Goal: Navigation & Orientation: Understand site structure

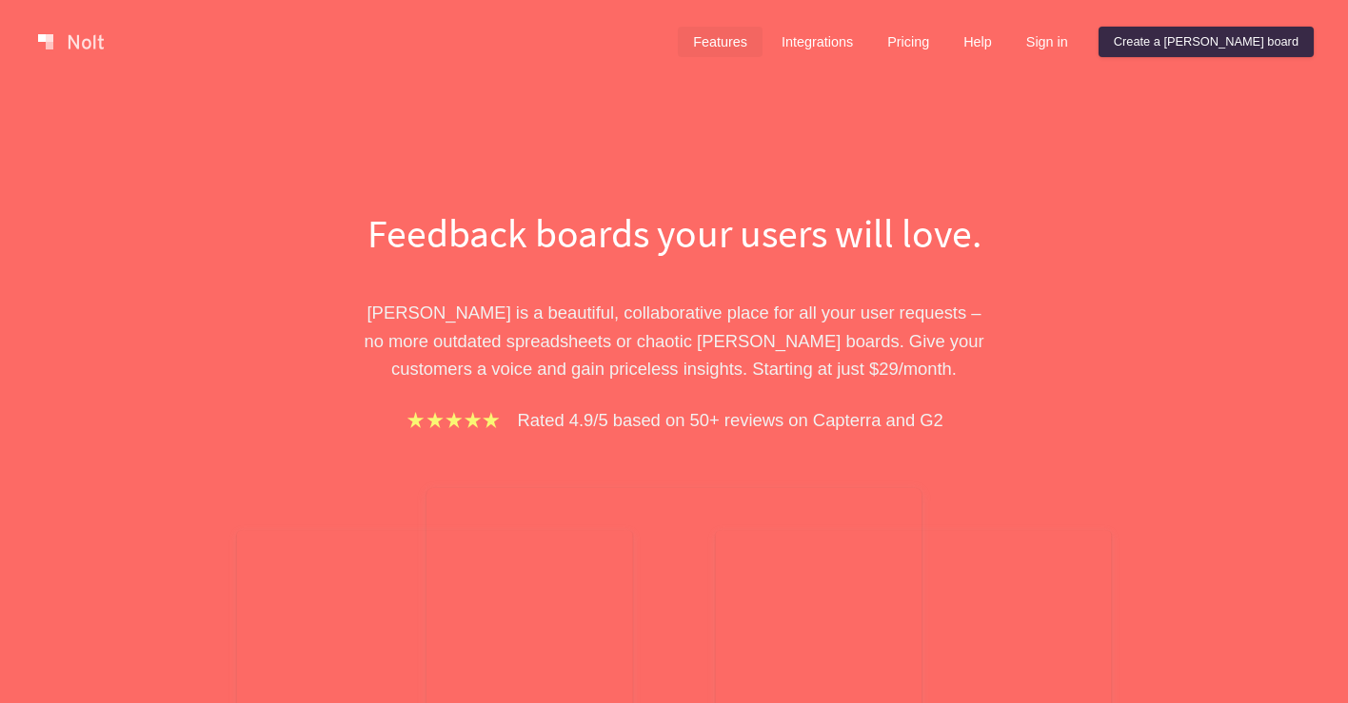
click at [762, 47] on link "Features" at bounding box center [720, 42] width 85 height 30
click at [762, 43] on link "Features" at bounding box center [720, 42] width 85 height 30
click at [762, 41] on link "Features" at bounding box center [720, 42] width 85 height 30
click at [868, 45] on link "Integrations" at bounding box center [817, 42] width 102 height 30
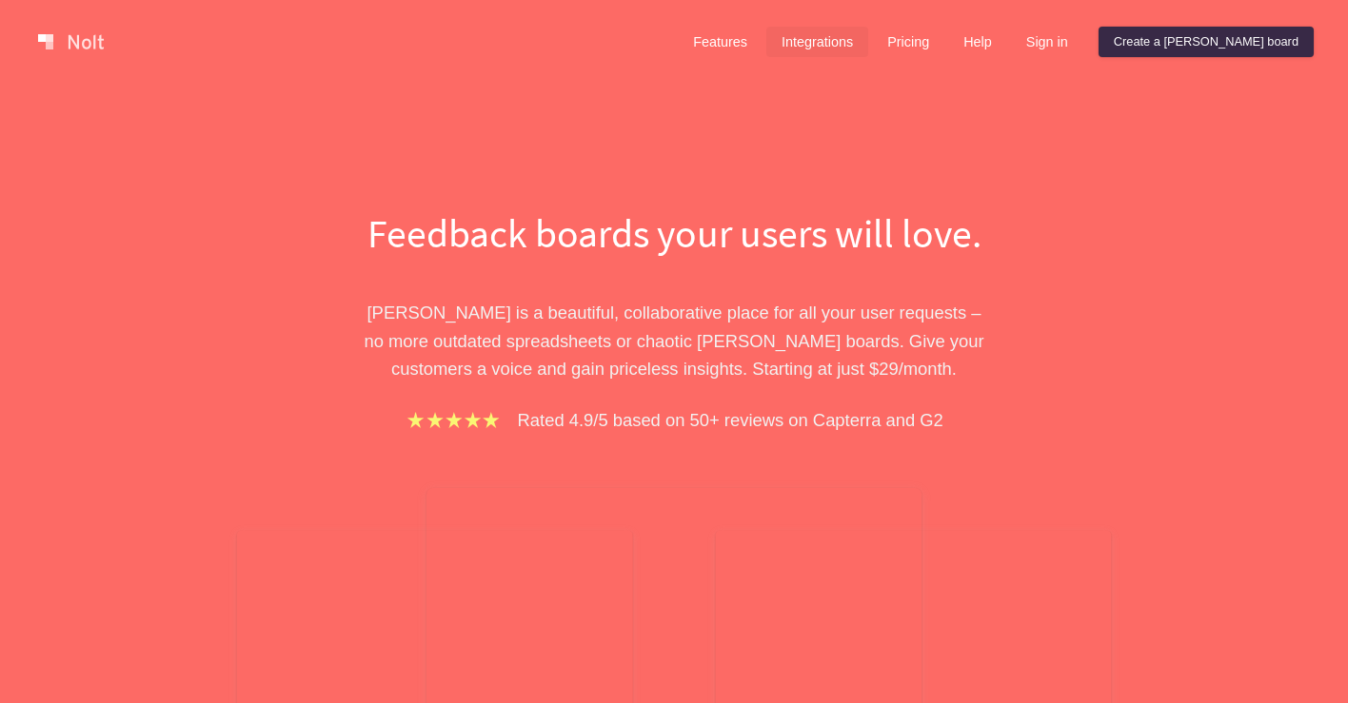
click at [868, 45] on link "Integrations" at bounding box center [817, 42] width 102 height 30
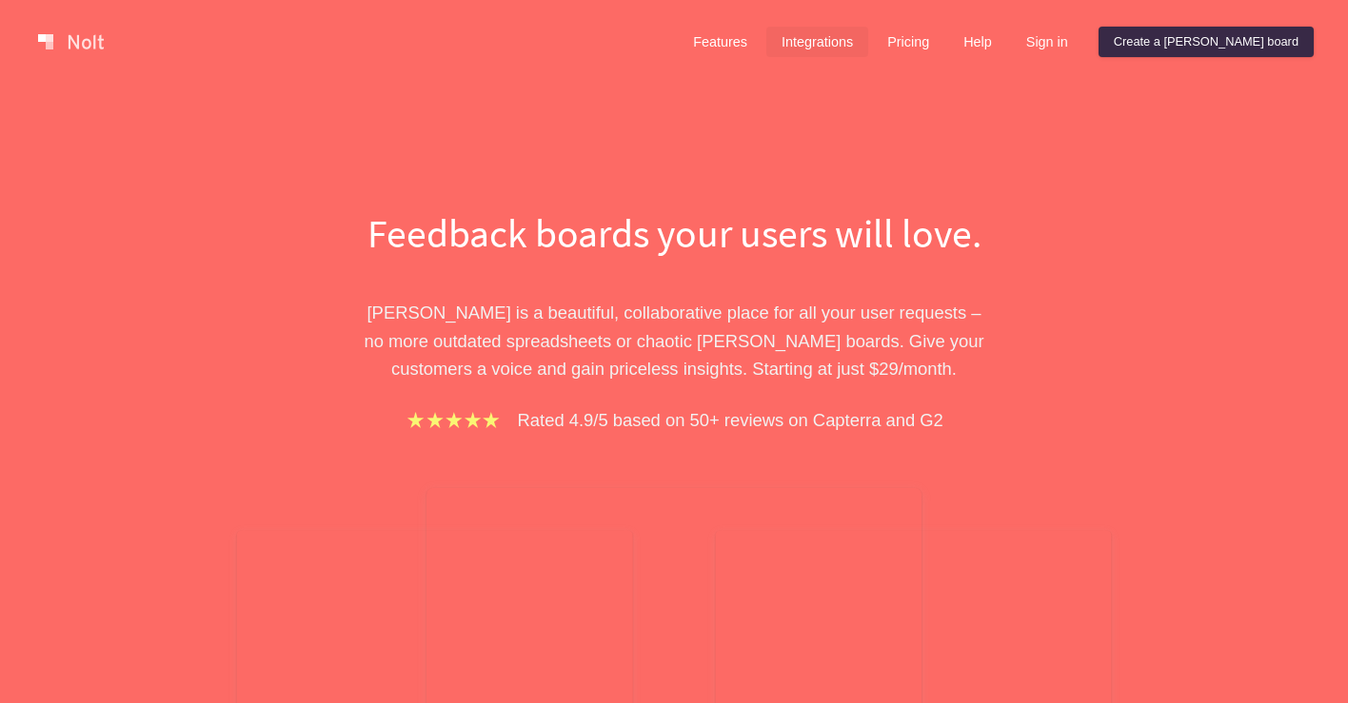
click at [868, 45] on link "Integrations" at bounding box center [817, 42] width 102 height 30
click at [52, 48] on link at bounding box center [70, 42] width 81 height 30
click at [52, 49] on link at bounding box center [70, 42] width 81 height 30
click at [865, 55] on link "Integrations" at bounding box center [817, 42] width 102 height 30
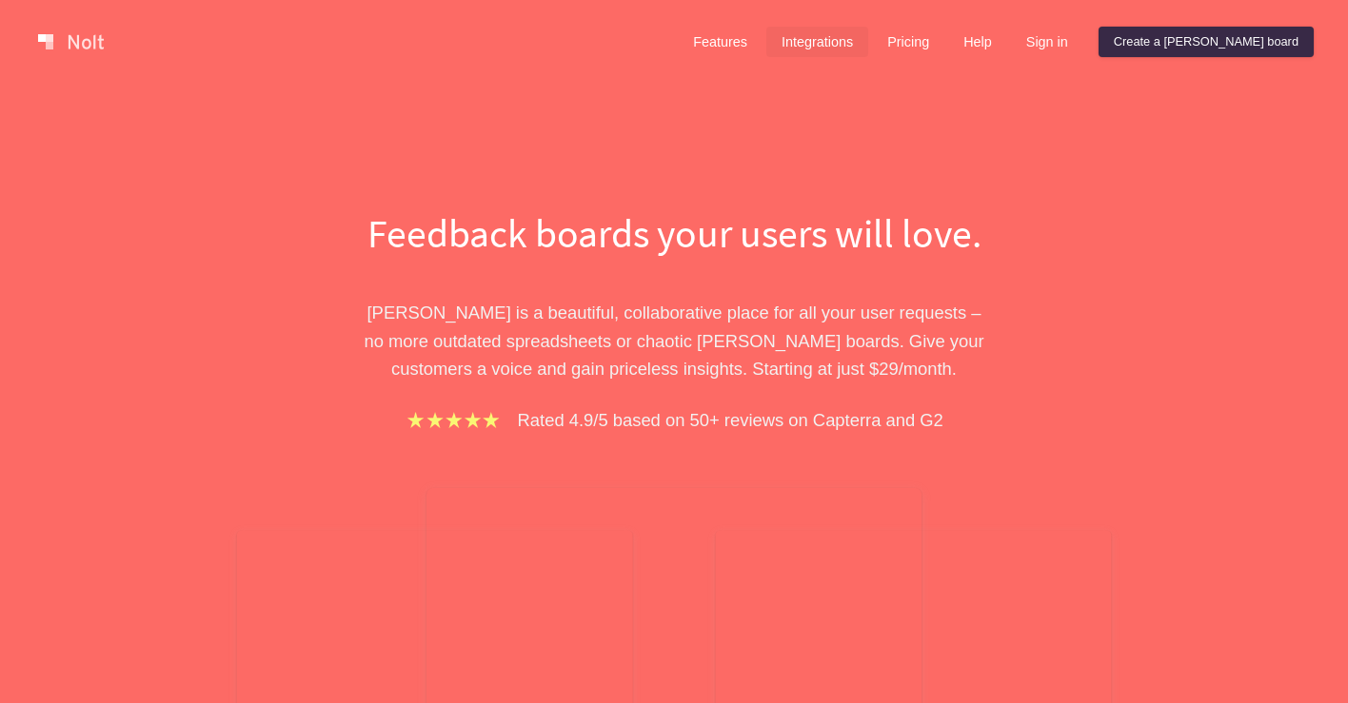
click at [868, 53] on link "Integrations" at bounding box center [817, 42] width 102 height 30
click at [944, 45] on link "Pricing" at bounding box center [908, 42] width 72 height 30
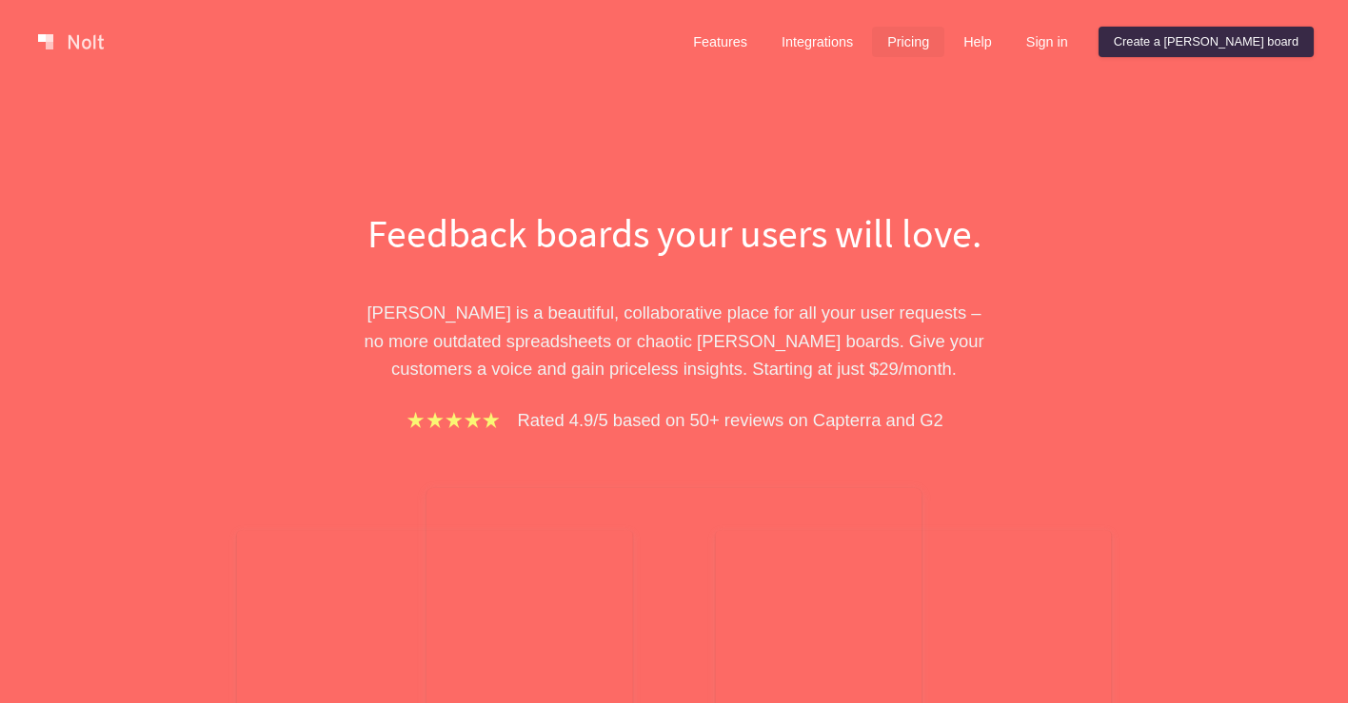
click at [944, 45] on link "Pricing" at bounding box center [908, 42] width 72 height 30
click at [1007, 41] on link "Help" at bounding box center [977, 42] width 59 height 30
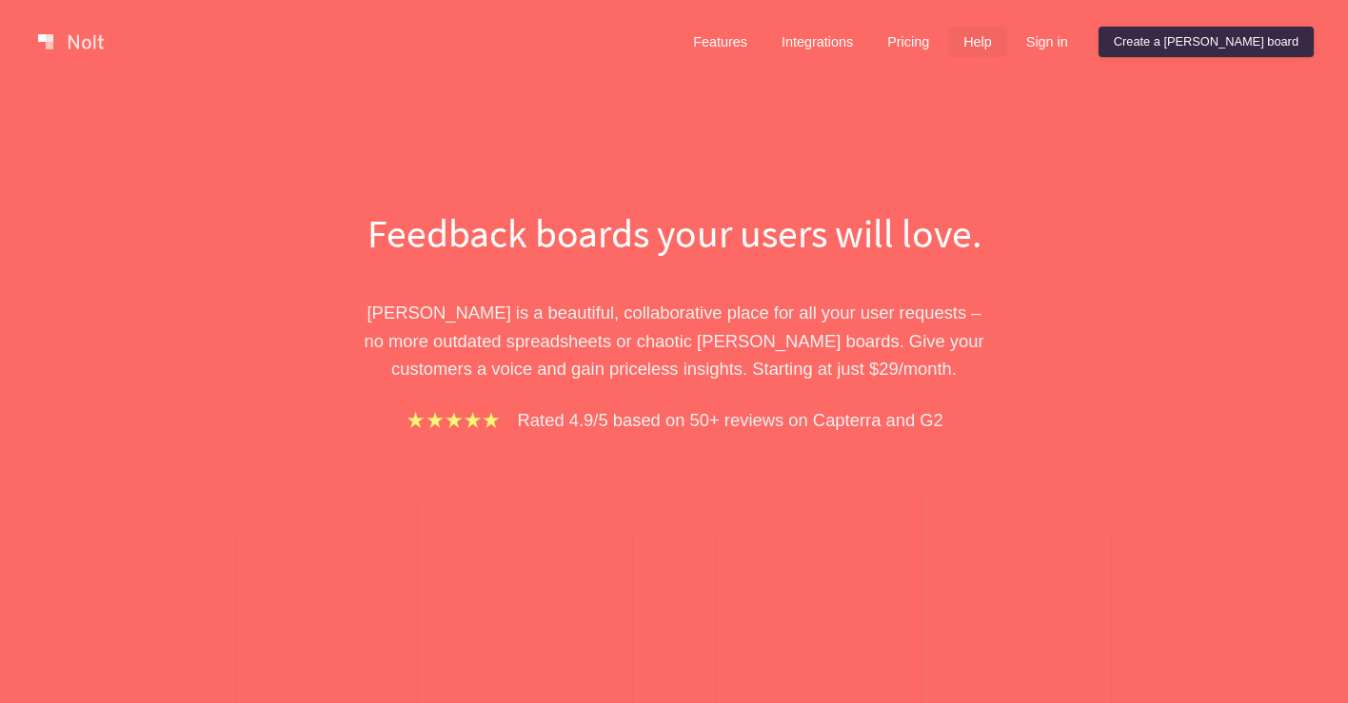
click at [1007, 41] on link "Help" at bounding box center [977, 42] width 59 height 30
drag, startPoint x: 1032, startPoint y: 41, endPoint x: 1057, endPoint y: 40, distance: 24.8
click at [1007, 41] on link "Help" at bounding box center [977, 42] width 59 height 30
click at [1083, 37] on link "Sign in" at bounding box center [1047, 42] width 72 height 30
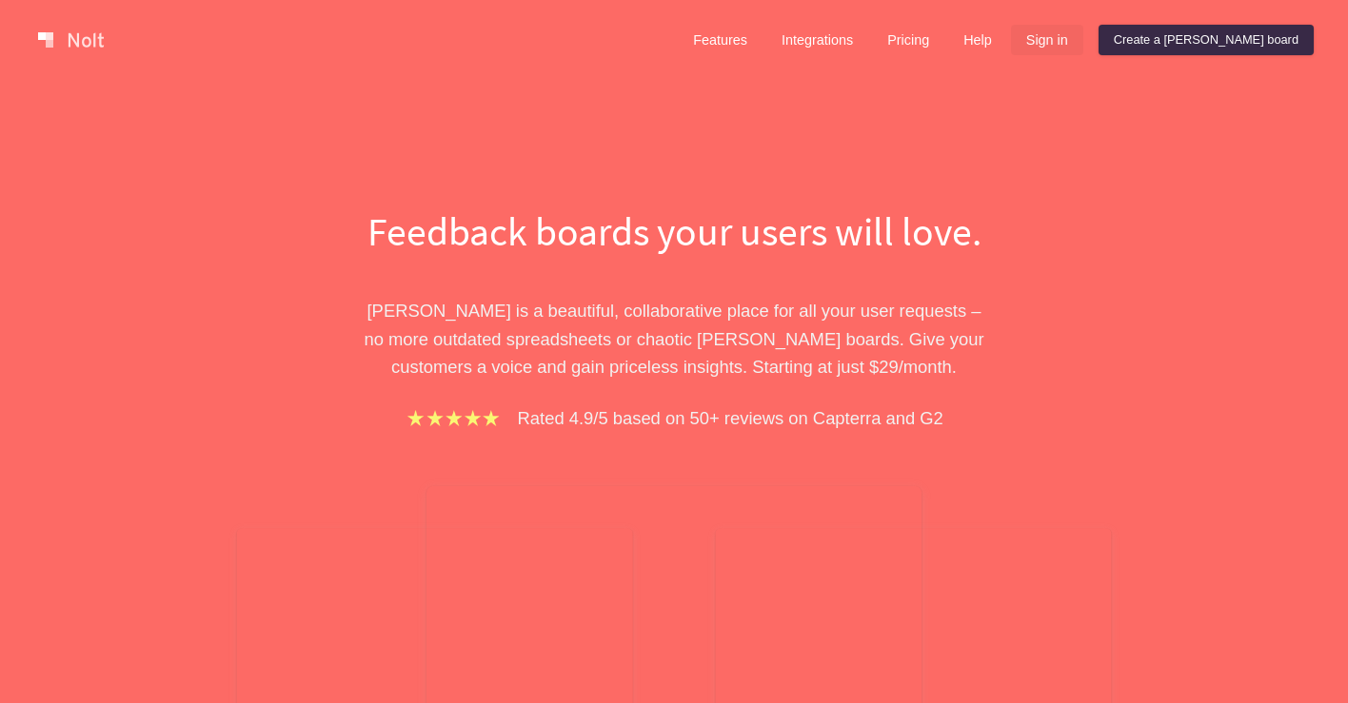
scroll to position [4, 0]
click at [1114, 65] on div "Features Integrations Pricing Help Sign in Create a [PERSON_NAME] board Menu" at bounding box center [674, 38] width 1348 height 84
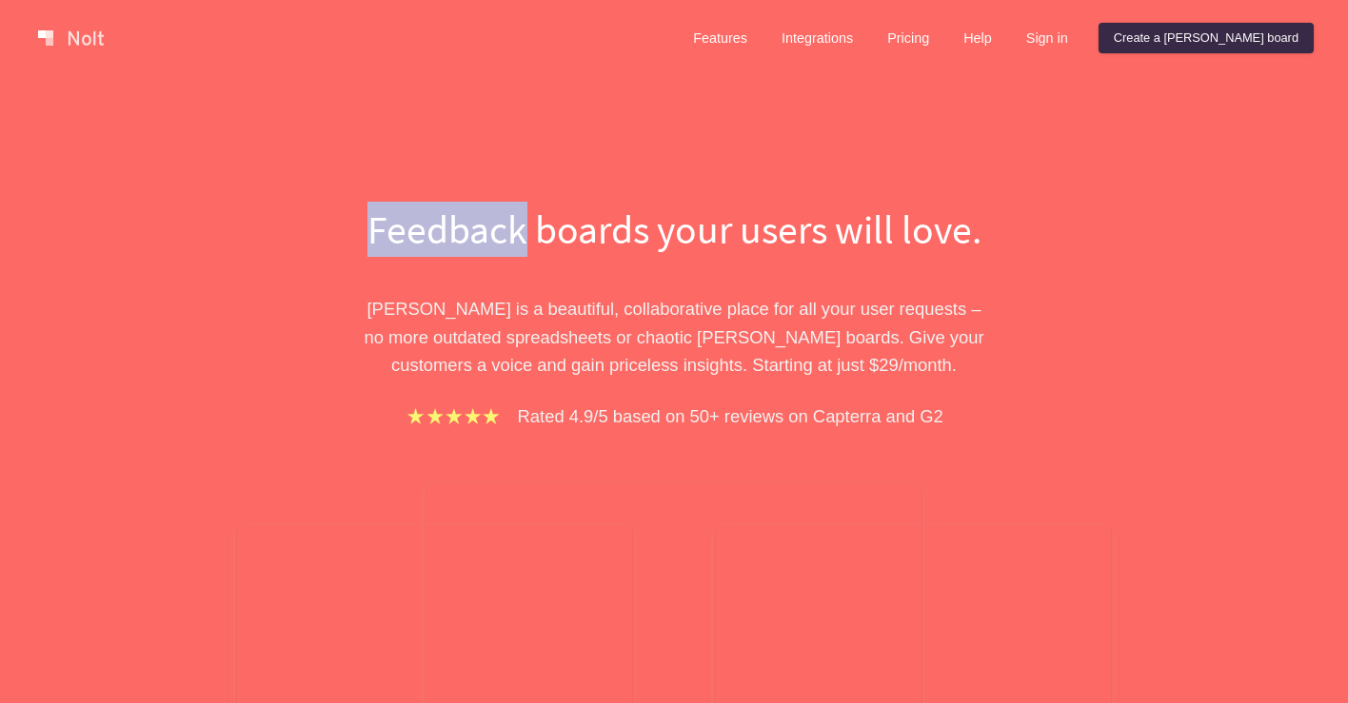
click at [1114, 65] on div "Features Integrations Pricing Help Sign in Create a [PERSON_NAME] board Menu" at bounding box center [674, 38] width 1348 height 84
click at [1113, 8] on div "Features Integrations Pricing Help Sign in Create a [PERSON_NAME] board Menu" at bounding box center [674, 38] width 1348 height 84
click at [1115, 16] on div "Features Integrations Pricing Help Sign in Create a [PERSON_NAME] board Menu" at bounding box center [674, 38] width 1348 height 84
click at [1083, 31] on link "Sign in" at bounding box center [1047, 38] width 72 height 30
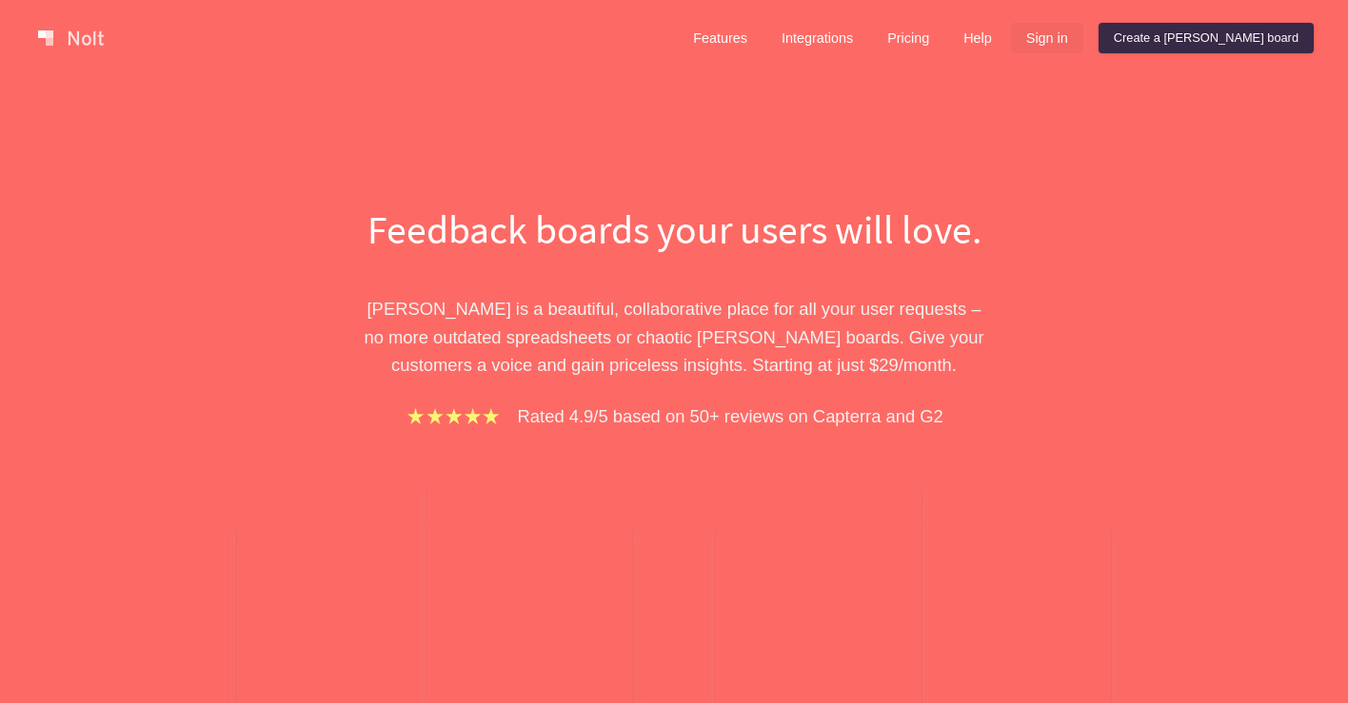
click at [1083, 31] on link "Sign in" at bounding box center [1047, 38] width 72 height 30
click at [1232, 43] on link "Create a [PERSON_NAME] board" at bounding box center [1205, 38] width 215 height 30
click at [1077, 31] on div "Features Integrations Pricing Help Sign in Create a [PERSON_NAME] board" at bounding box center [995, 38] width 643 height 38
click at [1007, 40] on link "Help" at bounding box center [977, 38] width 59 height 30
click at [944, 37] on link "Pricing" at bounding box center [908, 38] width 72 height 30
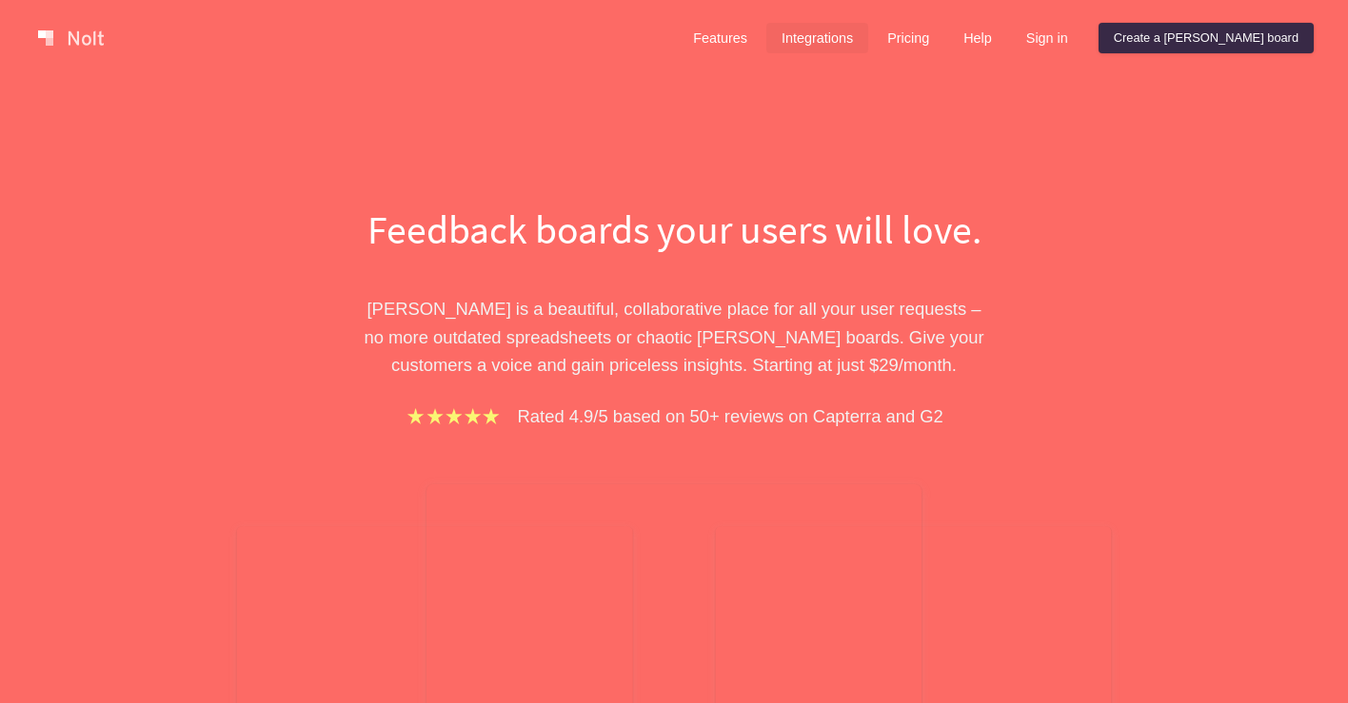
click at [868, 39] on link "Integrations" at bounding box center [817, 38] width 102 height 30
click at [762, 43] on link "Features" at bounding box center [720, 38] width 85 height 30
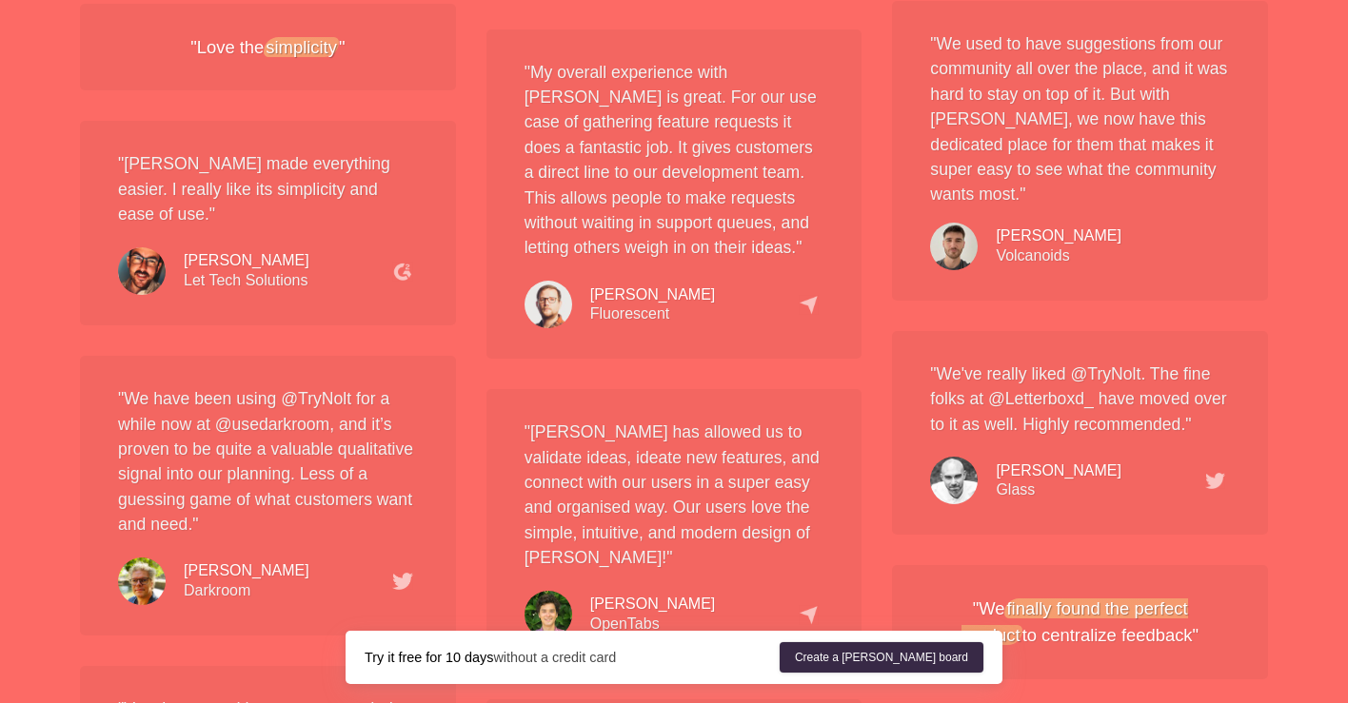
scroll to position [3249, 0]
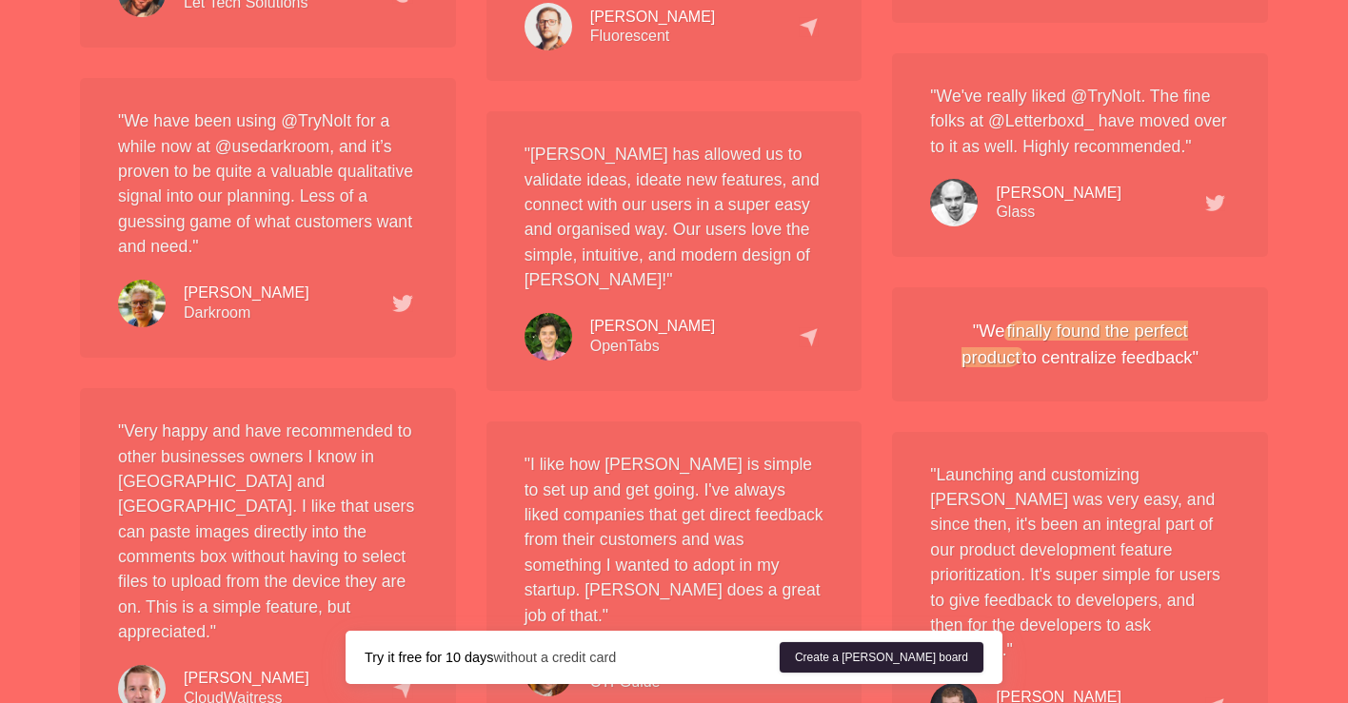
click at [887, 649] on link "Create a [PERSON_NAME] board" at bounding box center [882, 657] width 204 height 30
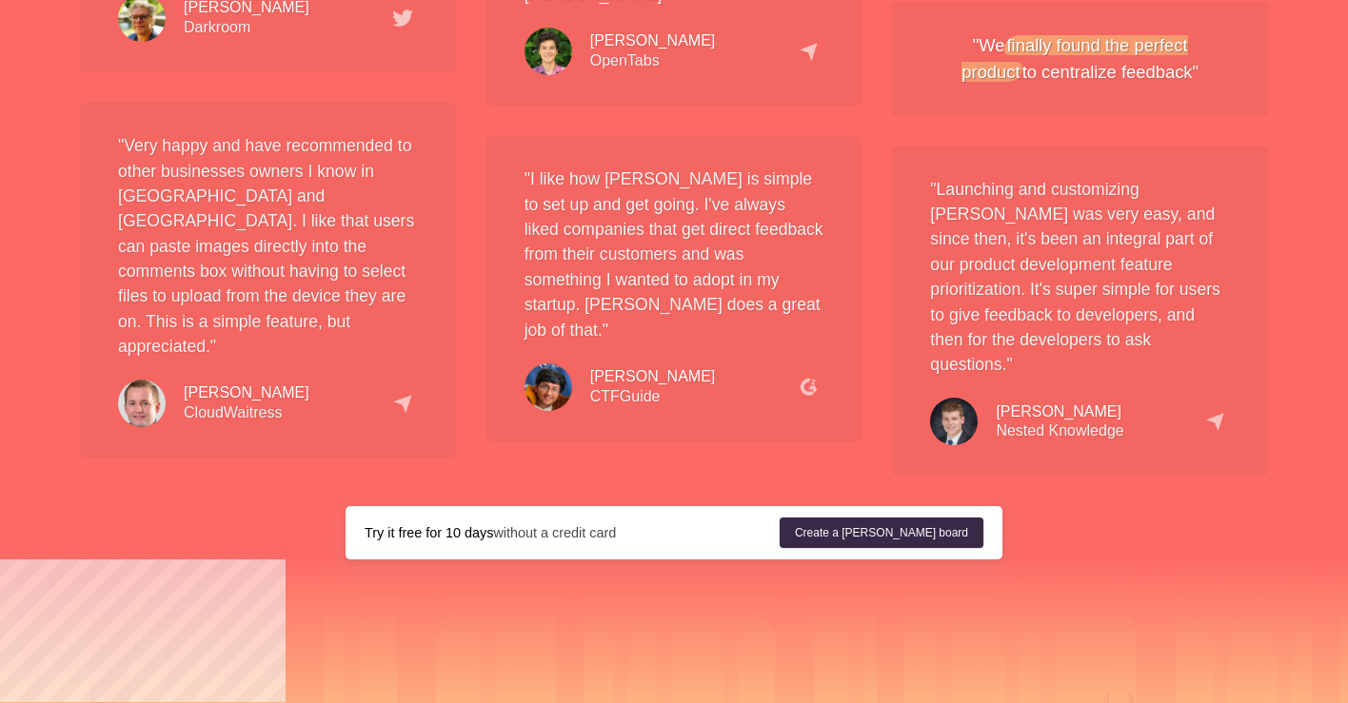
scroll to position [3560, 0]
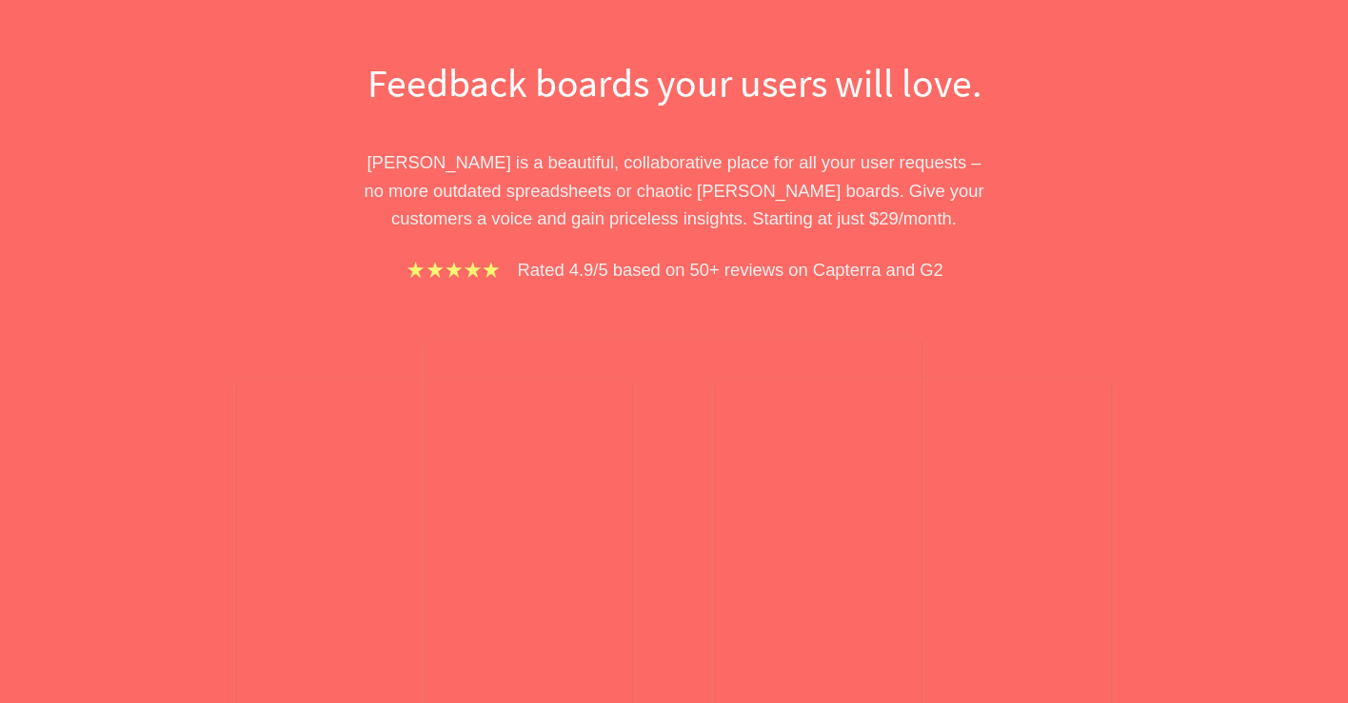
scroll to position [0, 0]
